Goal: Check status: Check status

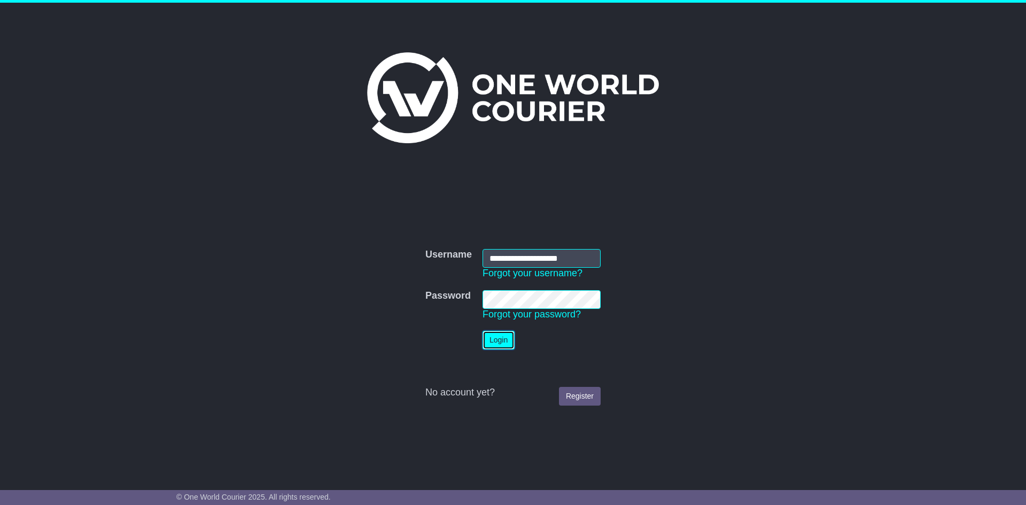
click at [497, 337] on button "Login" at bounding box center [498, 340] width 32 height 19
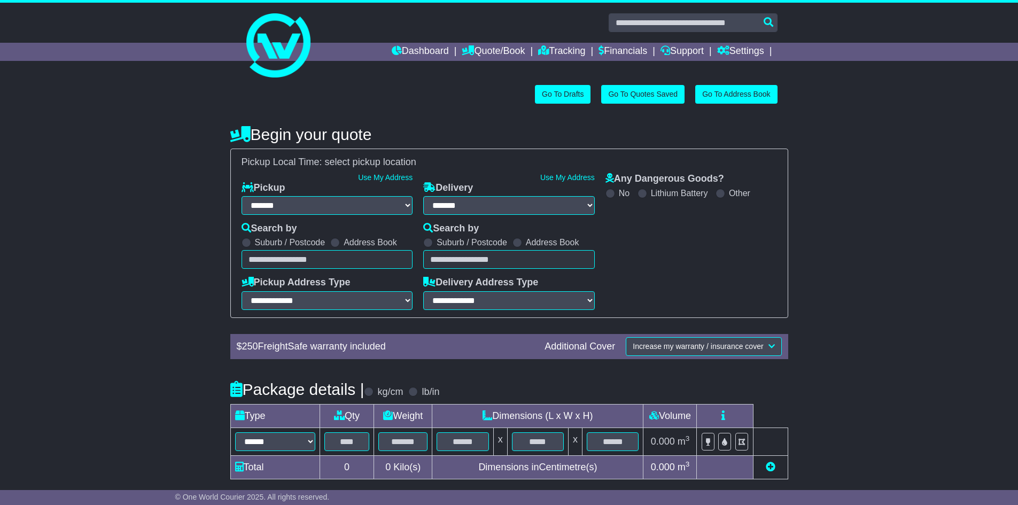
select select "**"
click at [538, 52] on icon at bounding box center [543, 50] width 11 height 10
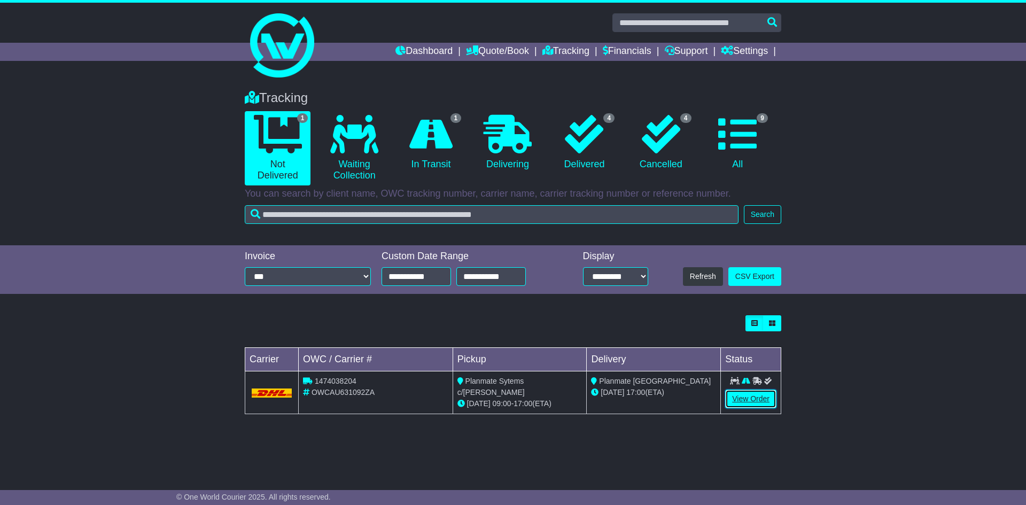
click at [751, 398] on link "View Order" at bounding box center [750, 398] width 51 height 19
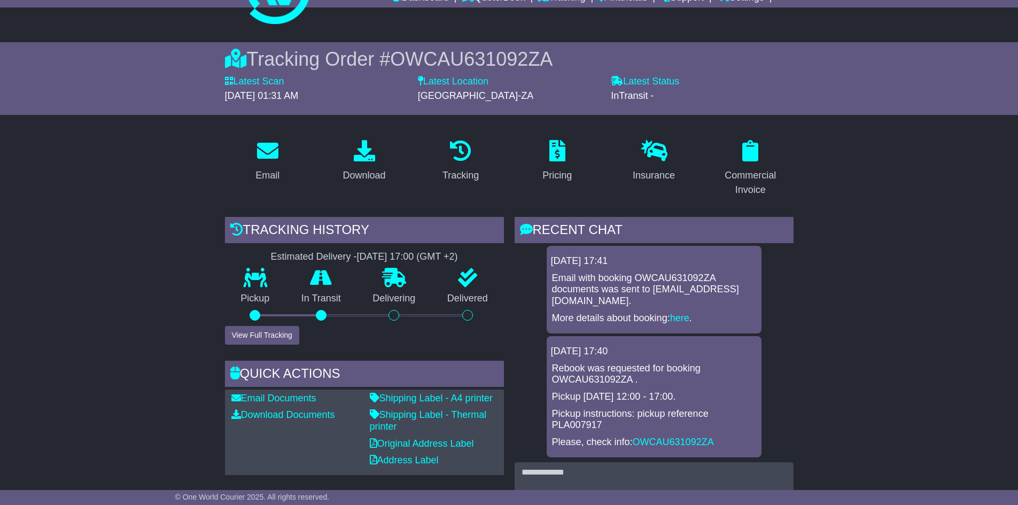
scroll to position [3, 0]
click at [681, 315] on link "here" at bounding box center [679, 317] width 19 height 11
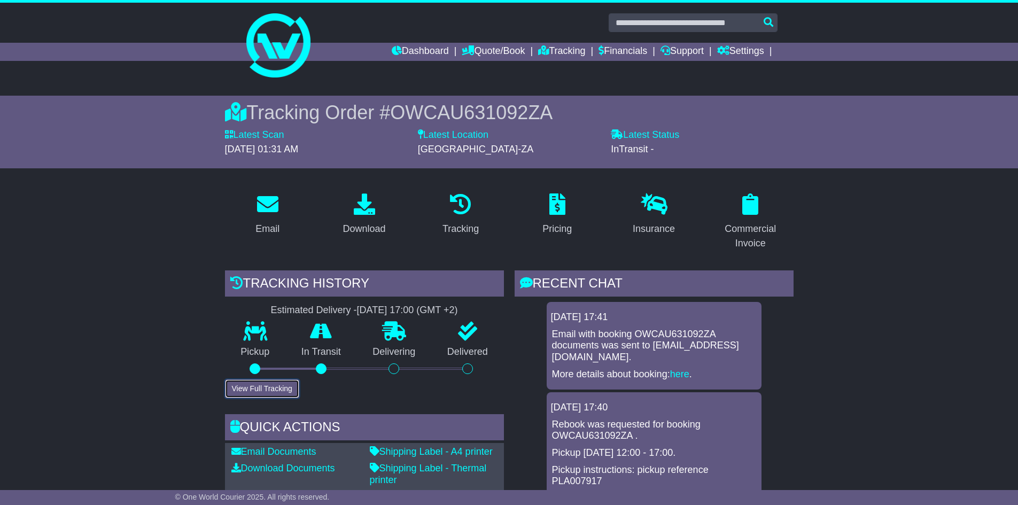
click at [276, 384] on button "View Full Tracking" at bounding box center [262, 388] width 74 height 19
